Goal: Book appointment/travel/reservation

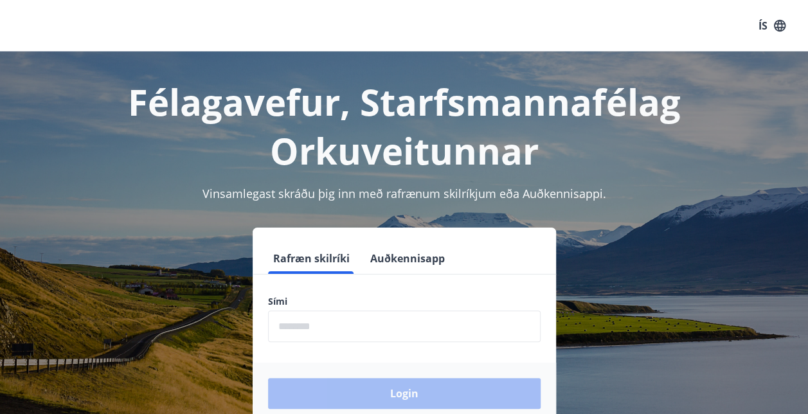
click at [389, 325] on input "phone" at bounding box center [404, 327] width 273 height 32
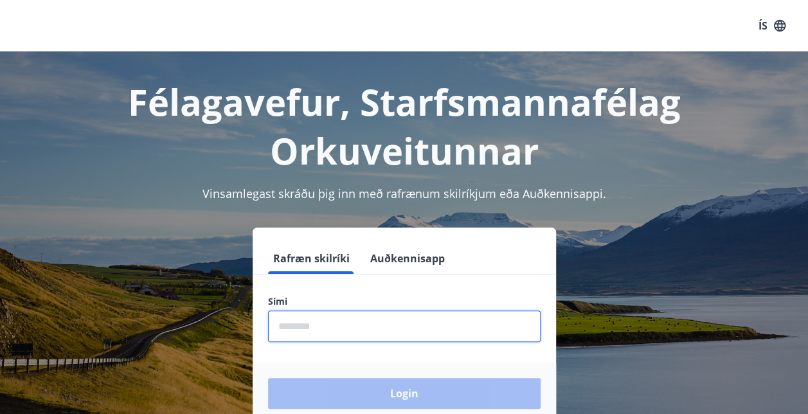
type input "********"
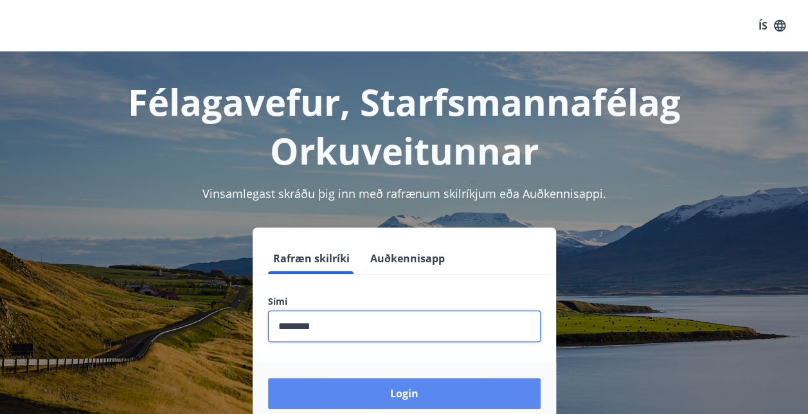
click at [401, 390] on button "Login" at bounding box center [404, 393] width 273 height 31
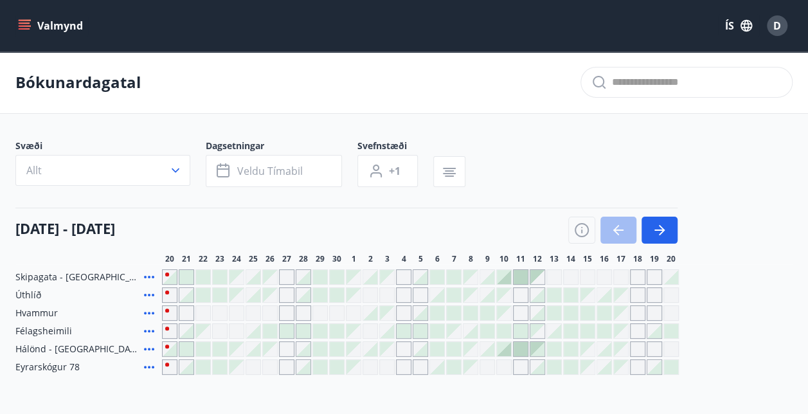
click at [24, 35] on button "Valmynd" at bounding box center [51, 25] width 73 height 23
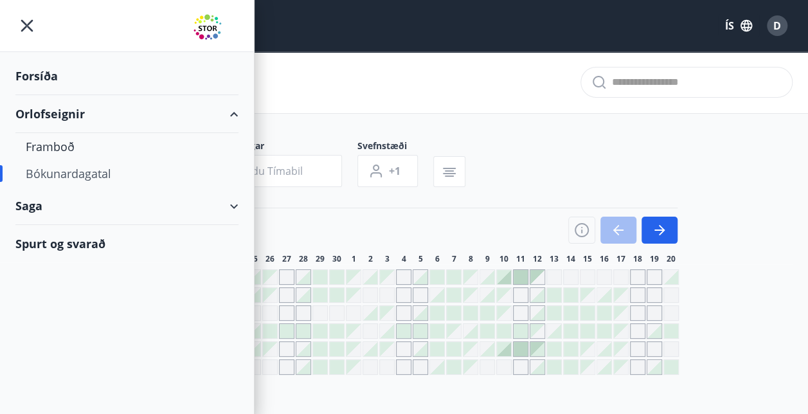
click at [47, 82] on div "Forsíða" at bounding box center [126, 76] width 223 height 38
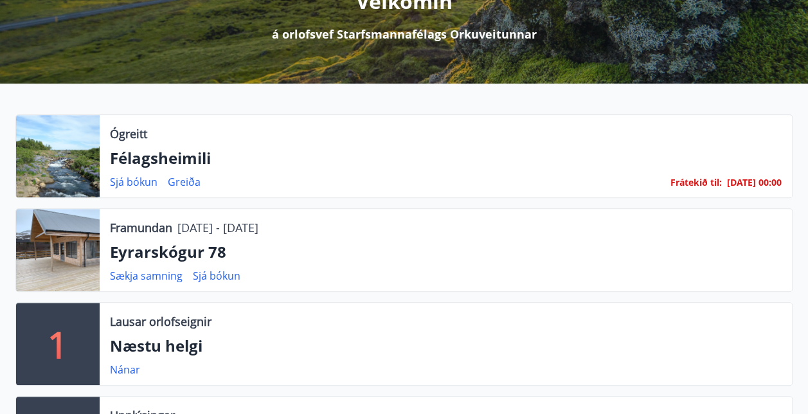
scroll to position [190, 0]
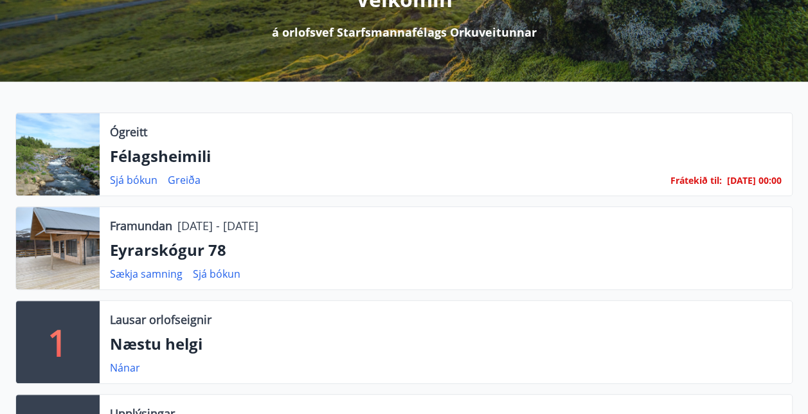
click at [57, 255] on div at bounding box center [58, 248] width 84 height 82
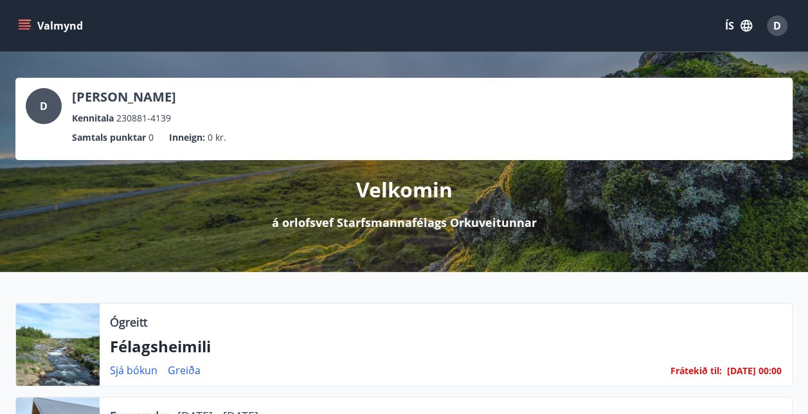
click at [29, 21] on icon "menu" at bounding box center [24, 25] width 13 height 13
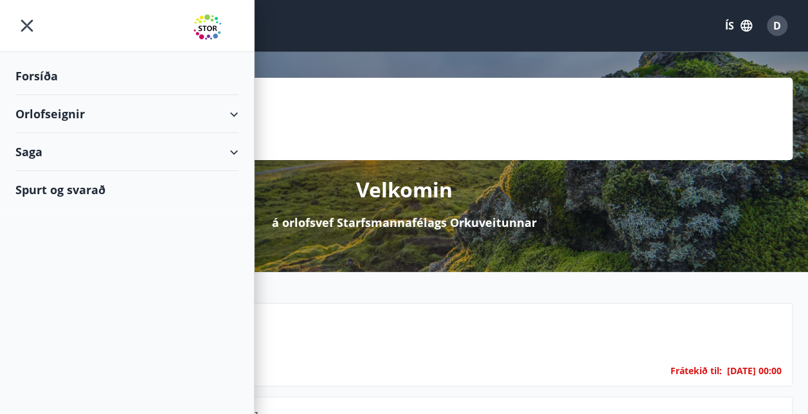
click at [56, 108] on div "Orlofseignir" at bounding box center [126, 114] width 223 height 38
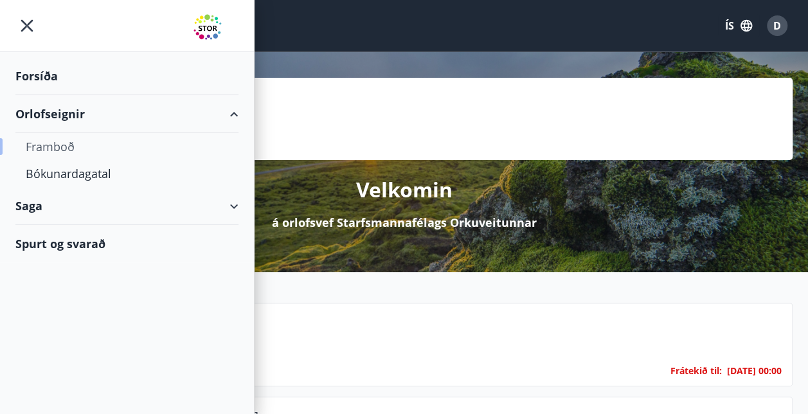
click at [58, 154] on div "Framboð" at bounding box center [127, 146] width 203 height 27
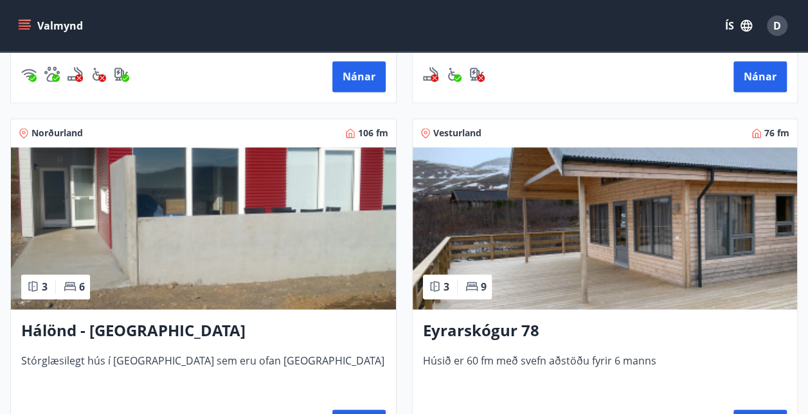
click at [483, 327] on h3 "Eyrarskógur 78" at bounding box center [605, 331] width 365 height 23
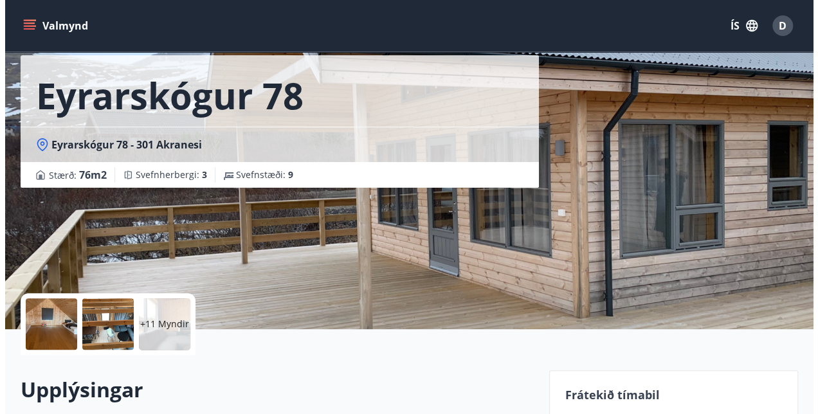
scroll to position [60, 0]
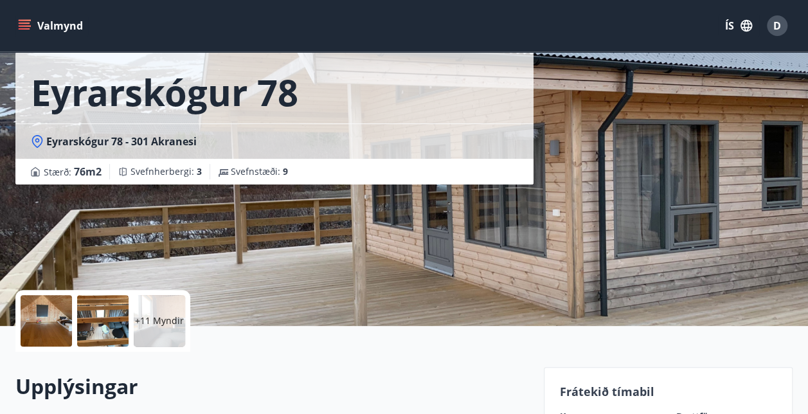
click at [151, 330] on div "+11 Myndir" at bounding box center [159, 320] width 51 height 51
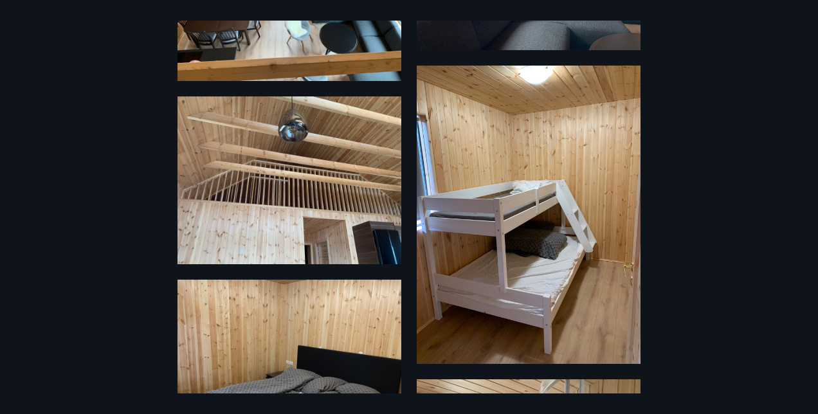
scroll to position [679, 0]
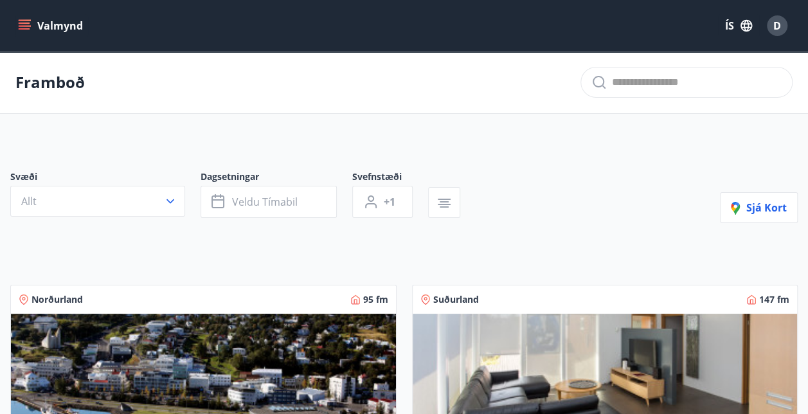
click at [22, 18] on button "Valmynd" at bounding box center [51, 25] width 73 height 23
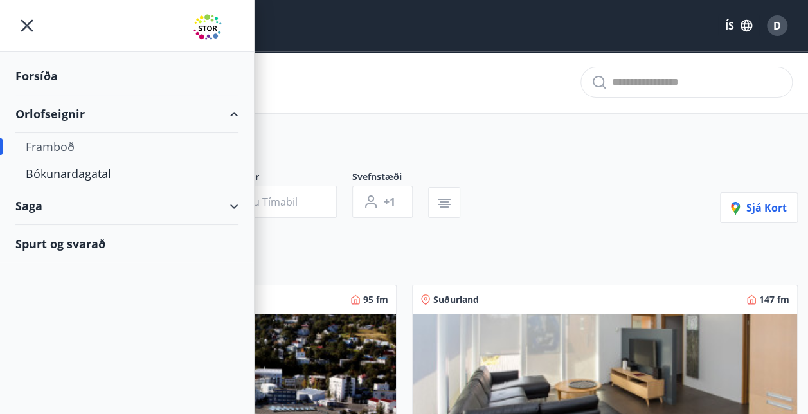
click at [46, 71] on div "Forsíða" at bounding box center [126, 76] width 223 height 38
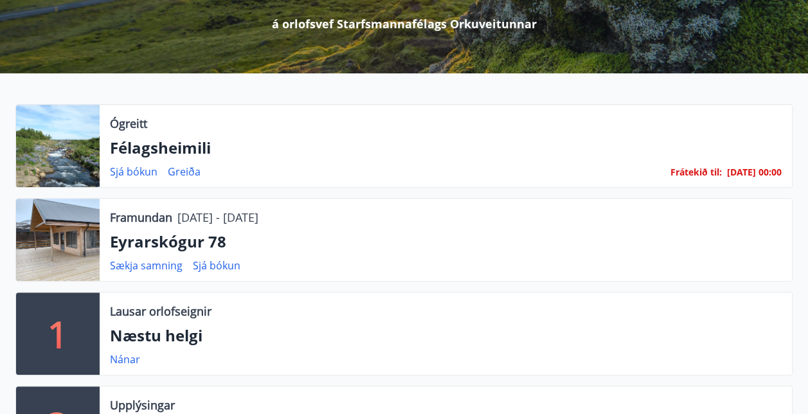
scroll to position [199, 0]
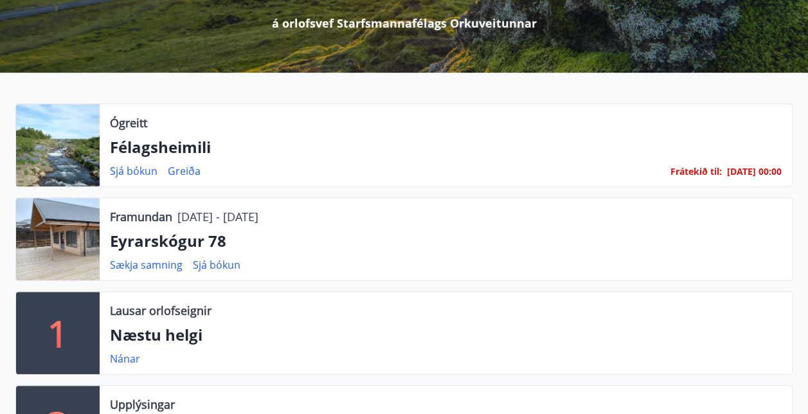
click at [69, 230] on div at bounding box center [58, 239] width 84 height 82
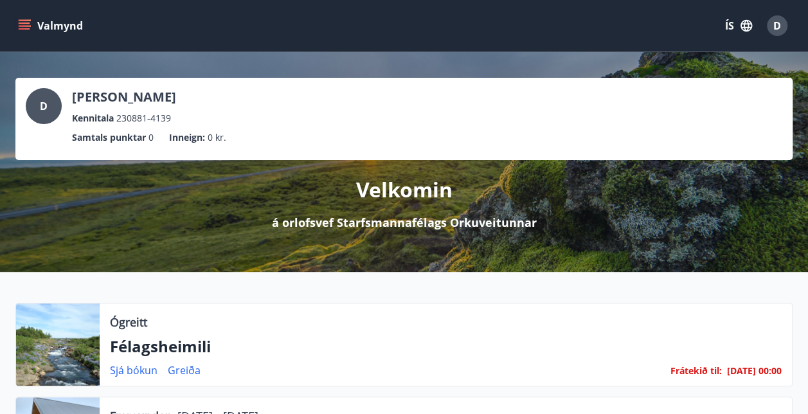
click at [19, 21] on icon "menu" at bounding box center [24, 25] width 13 height 13
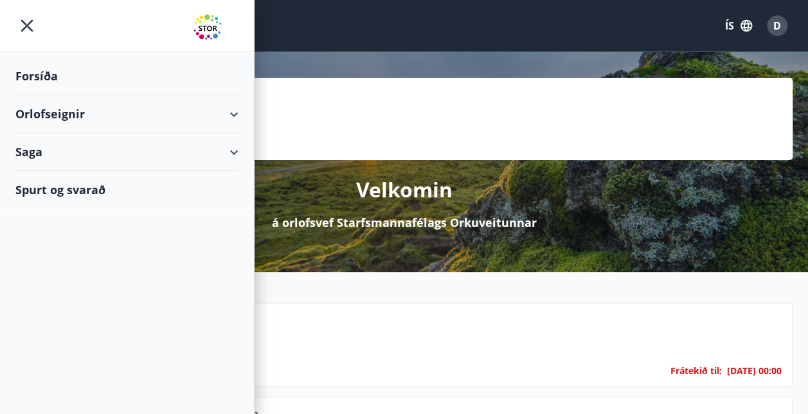
click at [37, 114] on div "Orlofseignir" at bounding box center [126, 114] width 223 height 38
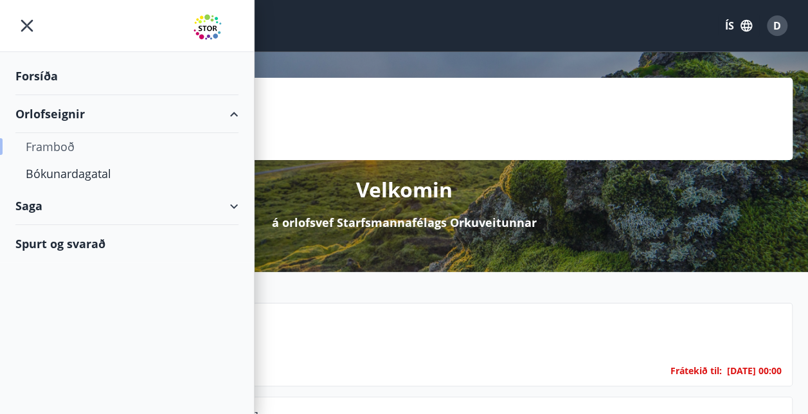
click at [41, 149] on div "Framboð" at bounding box center [127, 146] width 203 height 27
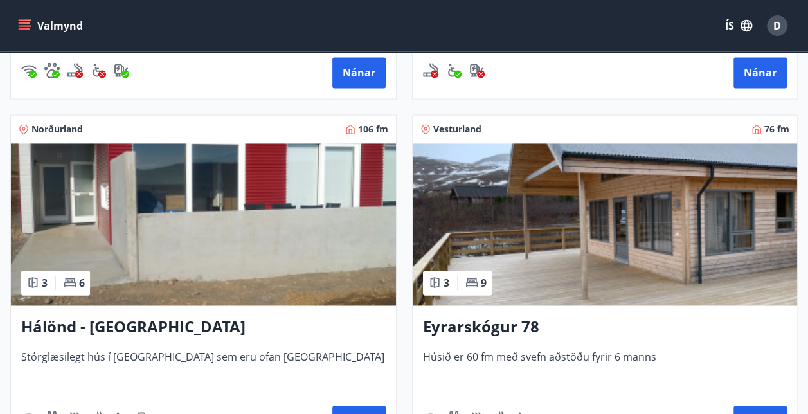
scroll to position [921, 0]
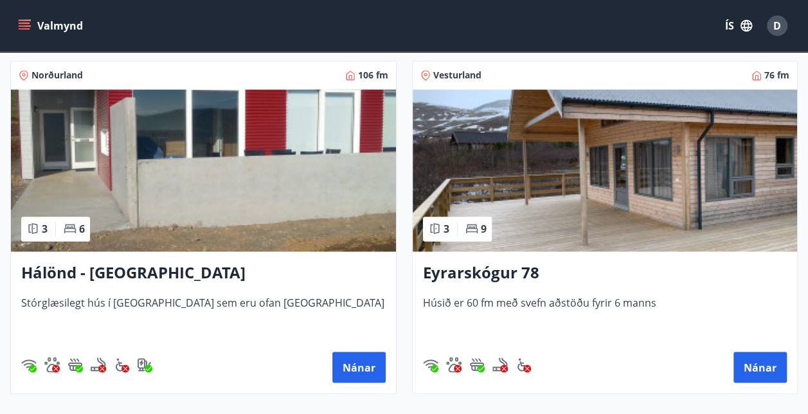
click at [23, 36] on button "Valmynd" at bounding box center [51, 25] width 73 height 23
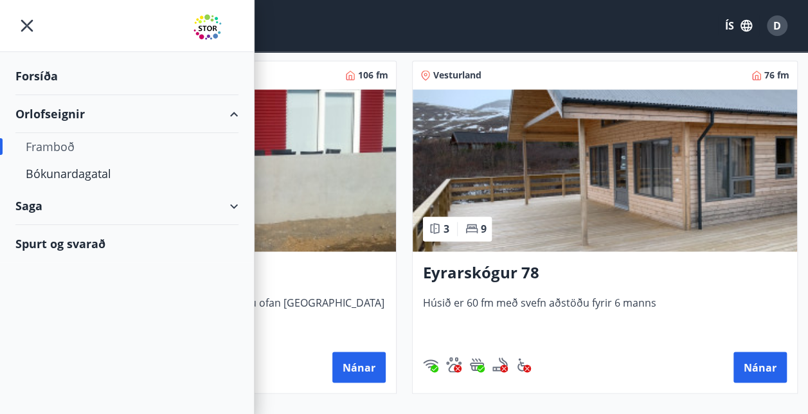
click at [31, 68] on div "Forsíða" at bounding box center [126, 76] width 223 height 38
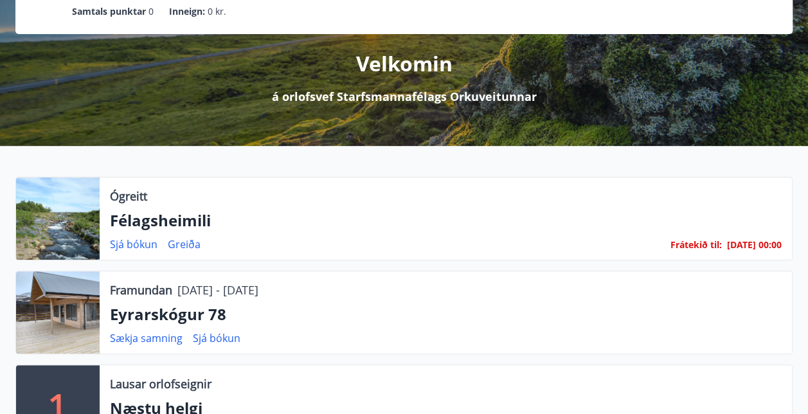
scroll to position [127, 0]
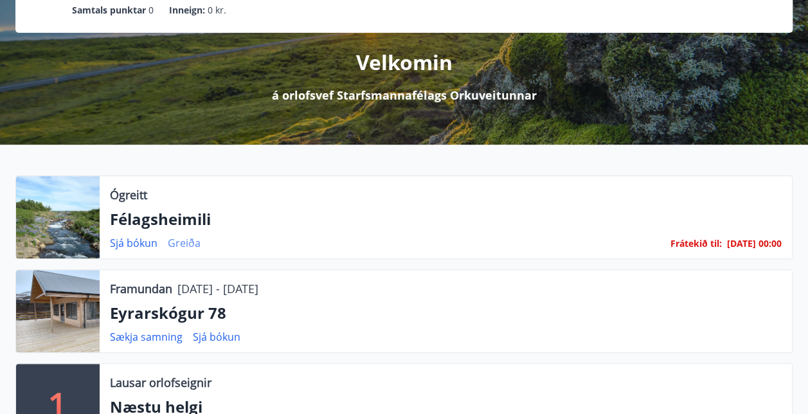
click at [185, 240] on link "Greiða" at bounding box center [184, 243] width 33 height 14
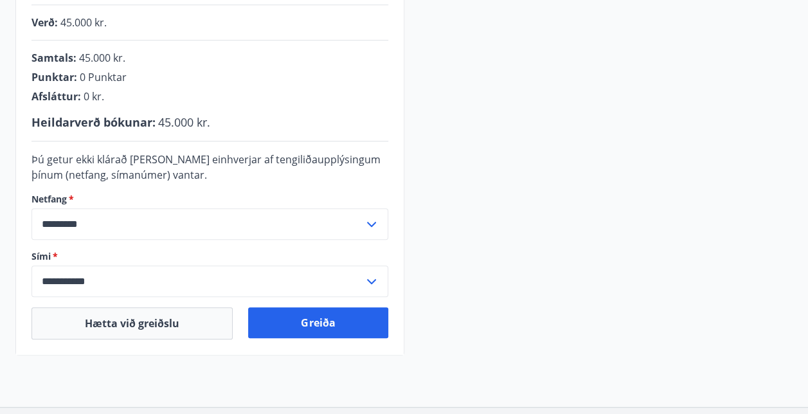
scroll to position [333, 0]
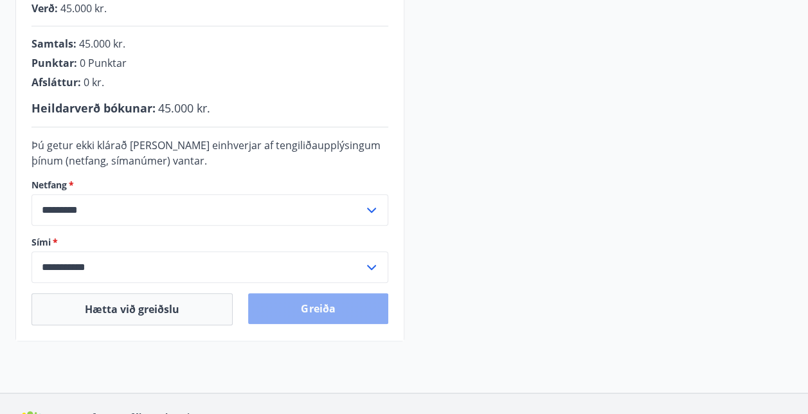
click at [328, 296] on button "Greiða" at bounding box center [318, 308] width 140 height 31
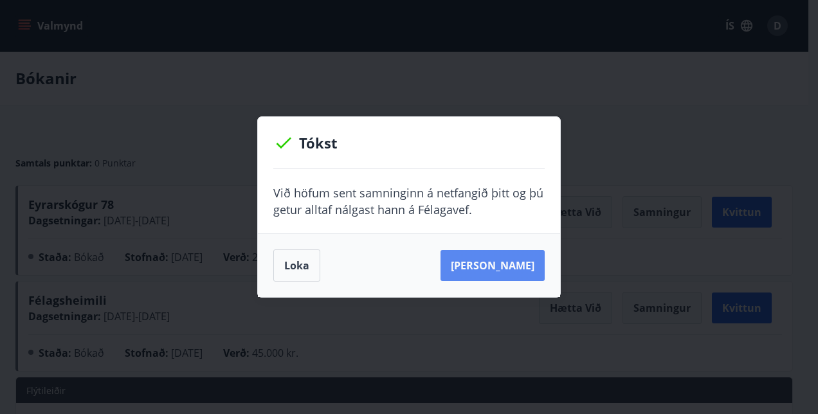
click at [485, 257] on button "Sjá samning" at bounding box center [492, 265] width 104 height 31
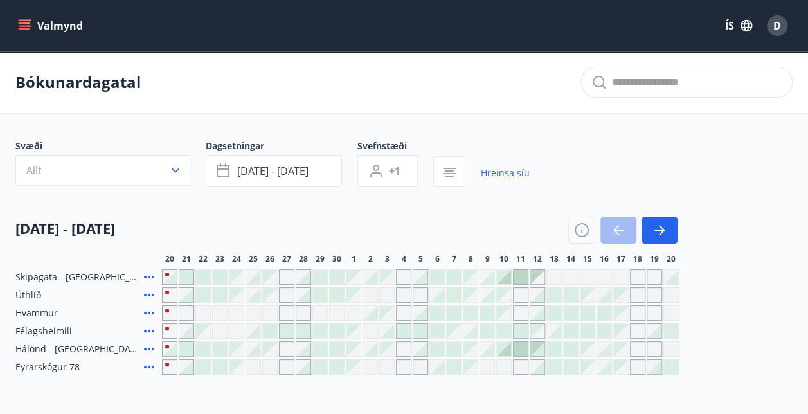
click at [15, 17] on button "Valmynd" at bounding box center [51, 25] width 73 height 23
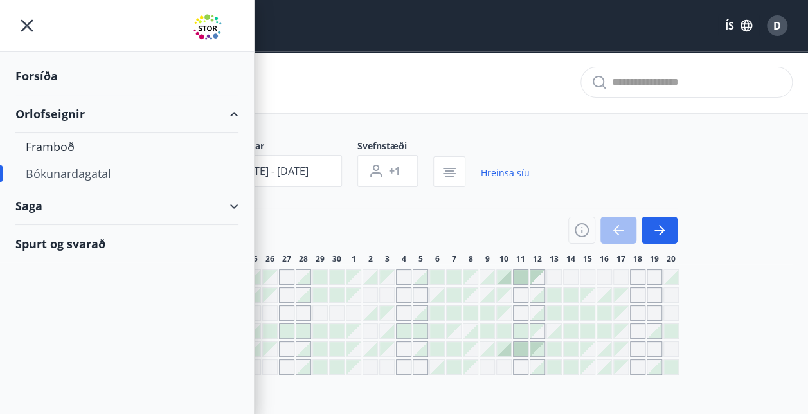
click at [42, 70] on div "Forsíða" at bounding box center [126, 76] width 223 height 38
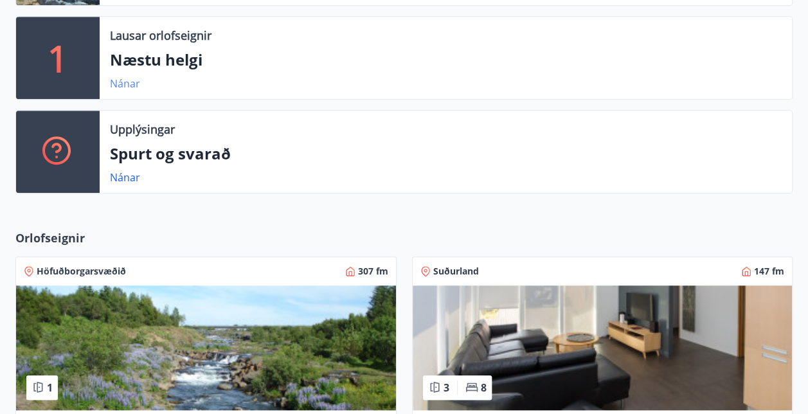
scroll to position [475, 0]
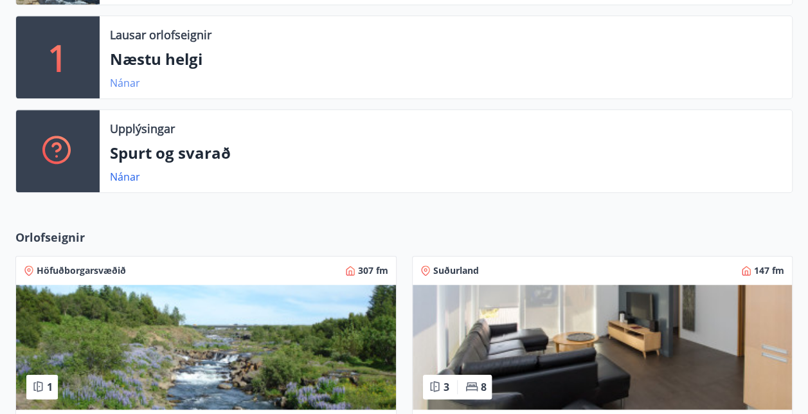
click at [130, 82] on link "Nánar" at bounding box center [125, 83] width 30 height 14
